Goal: Contribute content: Contribute content

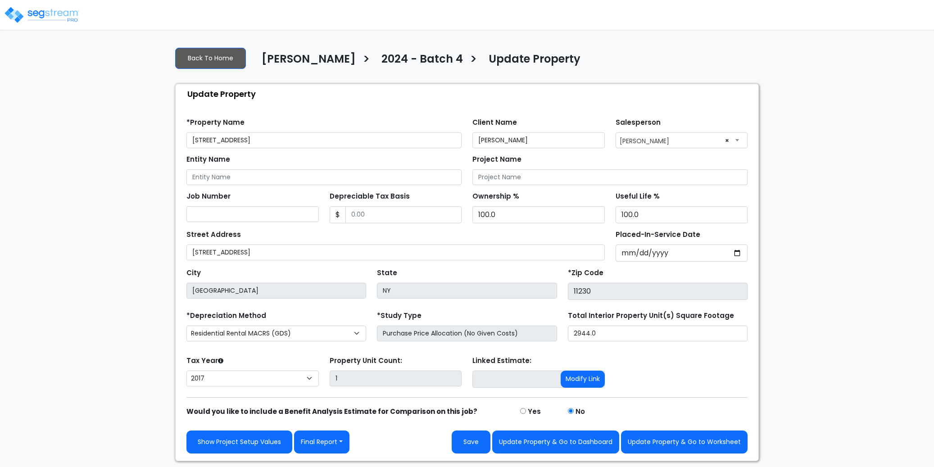
select select "2017"
click at [343, 444] on button "Final Report" at bounding box center [321, 441] width 55 height 23
click at [345, 400] on link "Report Images" at bounding box center [341, 394] width 94 height 21
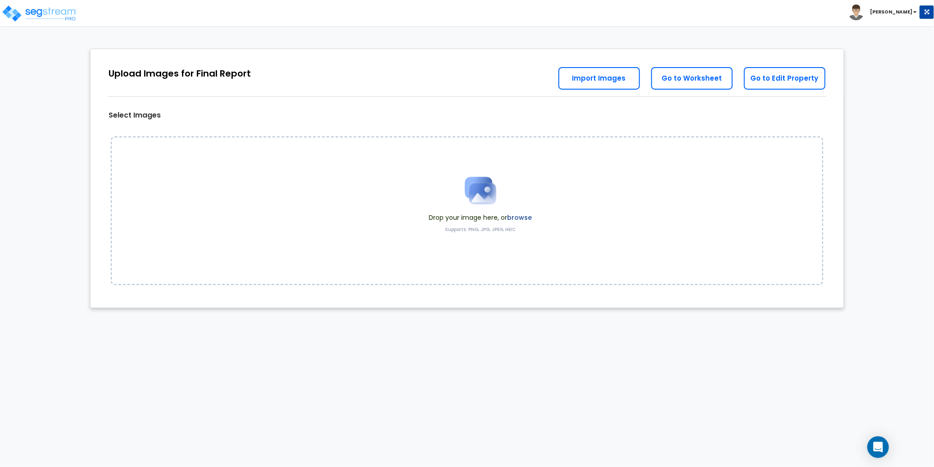
click at [523, 217] on label "browse" at bounding box center [519, 217] width 25 height 9
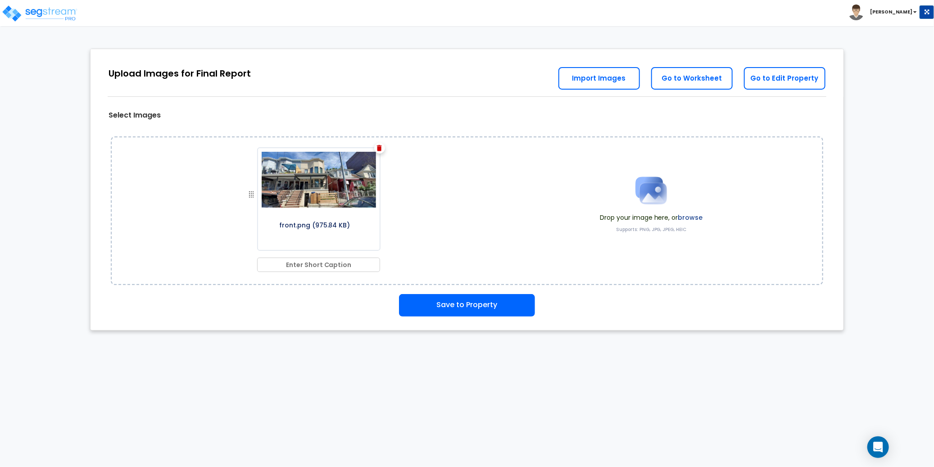
click at [691, 218] on label "browse" at bounding box center [690, 217] width 25 height 9
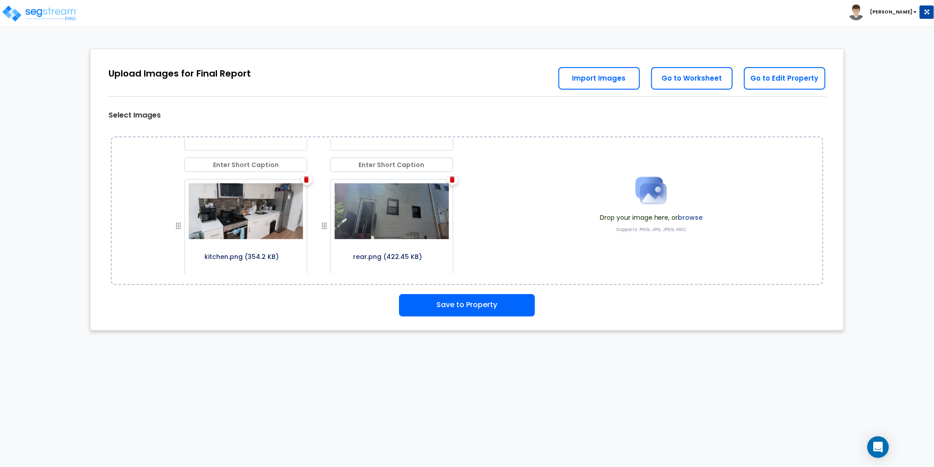
scroll to position [1049, 0]
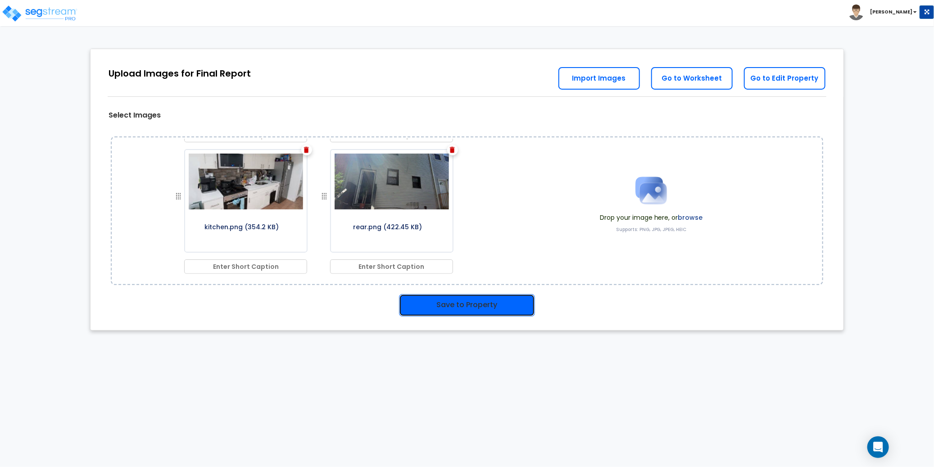
click at [468, 307] on button "Save to Property" at bounding box center [467, 305] width 136 height 23
